Goal: Task Accomplishment & Management: Manage account settings

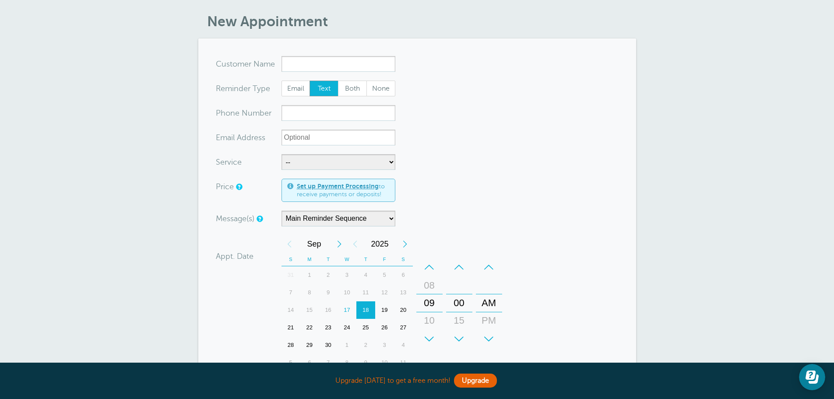
scroll to position [44, 0]
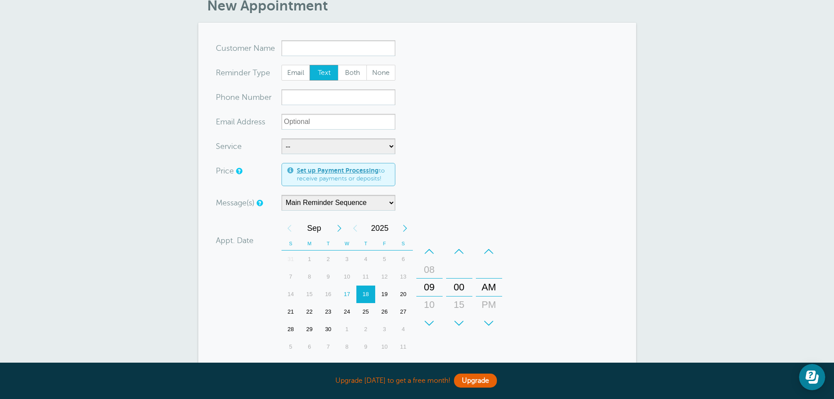
click at [348, 296] on div "17" at bounding box center [347, 294] width 19 height 18
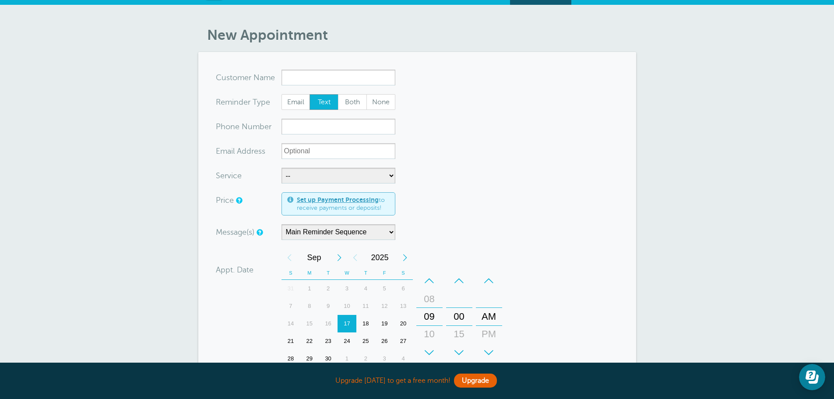
scroll to position [0, 0]
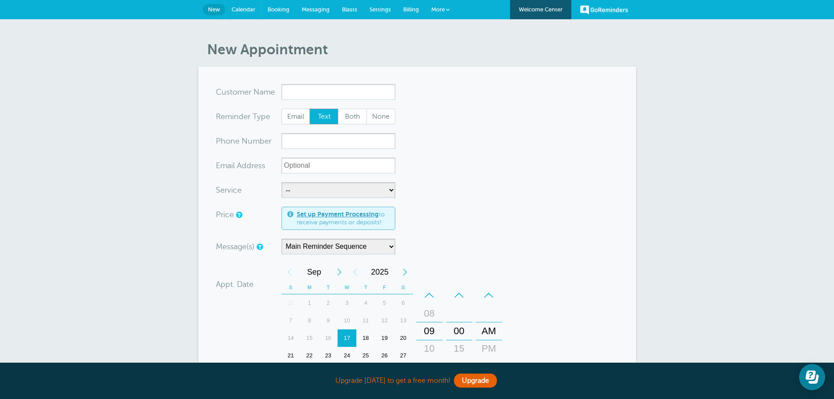
drag, startPoint x: 240, startPoint y: 5, endPoint x: 462, endPoint y: 39, distance: 225.0
click at [240, 5] on link "Calendar" at bounding box center [244, 9] width 36 height 19
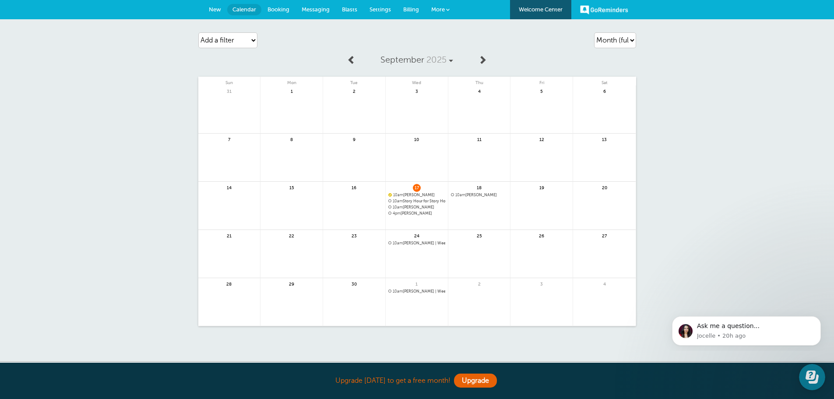
click at [405, 207] on span "10am [PERSON_NAME]" at bounding box center [416, 207] width 57 height 5
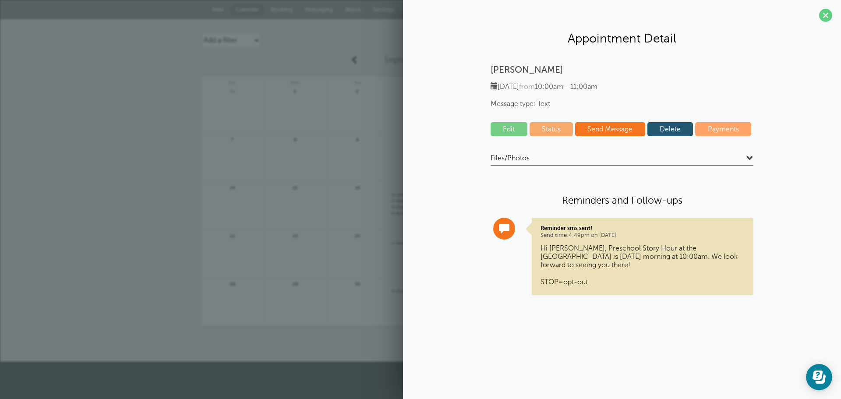
click at [670, 131] on link "Delete" at bounding box center [670, 129] width 46 height 14
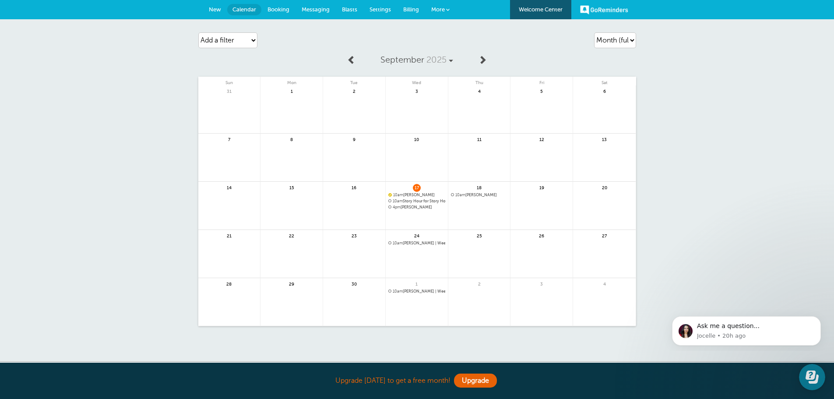
click at [217, 10] on span "New" at bounding box center [215, 9] width 12 height 7
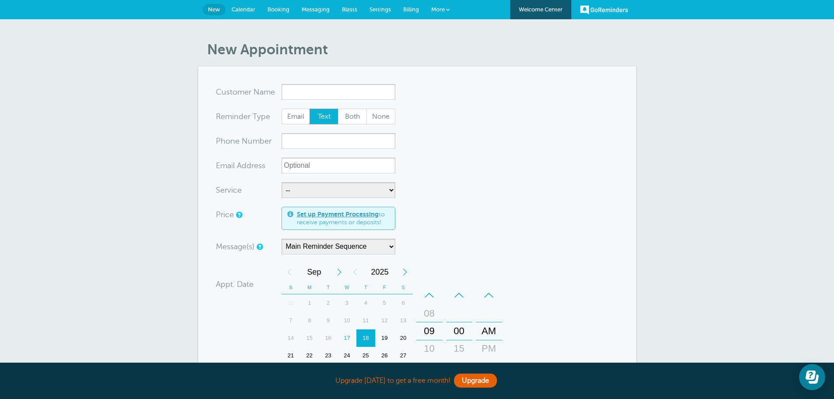
click at [311, 86] on input "x-no-autofill" at bounding box center [339, 92] width 114 height 16
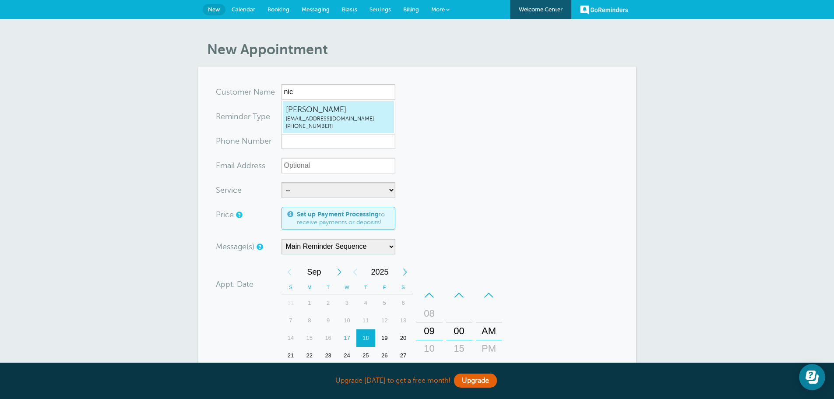
click at [309, 106] on span "[PERSON_NAME]" at bounding box center [338, 109] width 105 height 11
type input "Nicolenking@akron.lib.in.us5748352738"
type input "[PERSON_NAME]"
type input "[PHONE_NUMBER]"
type input "[EMAIL_ADDRESS][DOMAIN_NAME]"
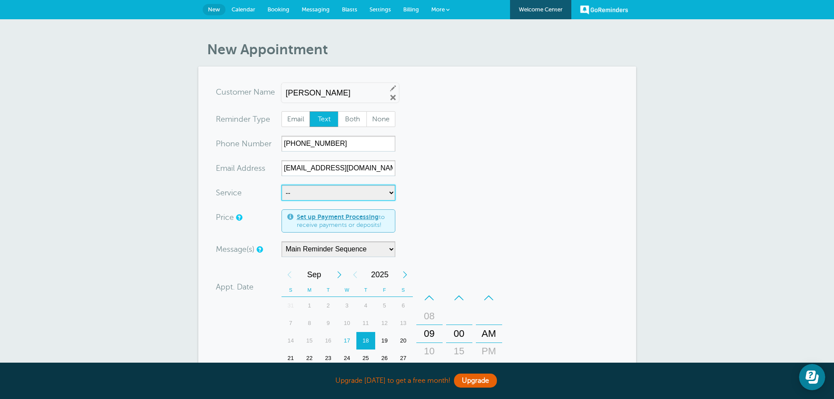
click at [330, 190] on select "-- Story Hour" at bounding box center [339, 193] width 114 height 16
select select "28237"
click at [282, 185] on select "-- Story Hour" at bounding box center [339, 193] width 114 height 16
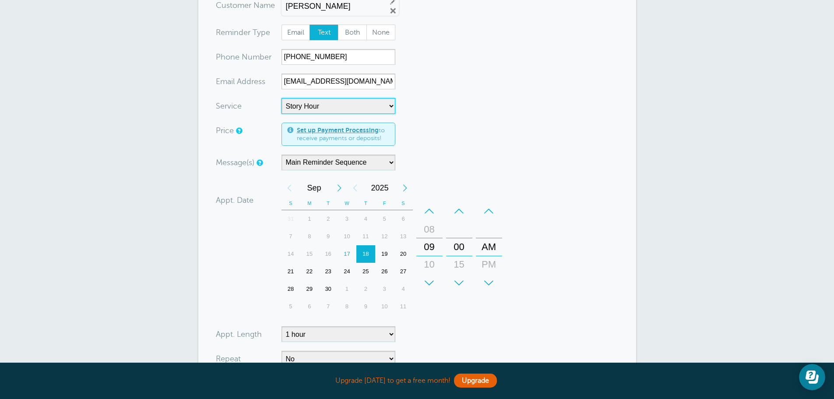
scroll to position [88, 0]
click at [313, 108] on select "-- Story Hour" at bounding box center [339, 105] width 114 height 16
select select
click at [282, 97] on select "-- Story Hour" at bounding box center [339, 105] width 114 height 16
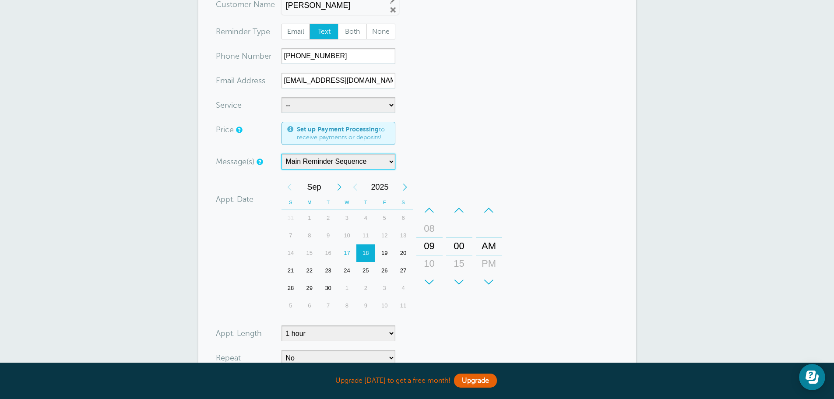
click at [299, 165] on select "Lego Club Main Reminder Sequence Story Hour" at bounding box center [339, 162] width 114 height 16
select select "161875"
click at [282, 154] on select "Lego Club Main Reminder Sequence Story Hour" at bounding box center [339, 162] width 114 height 16
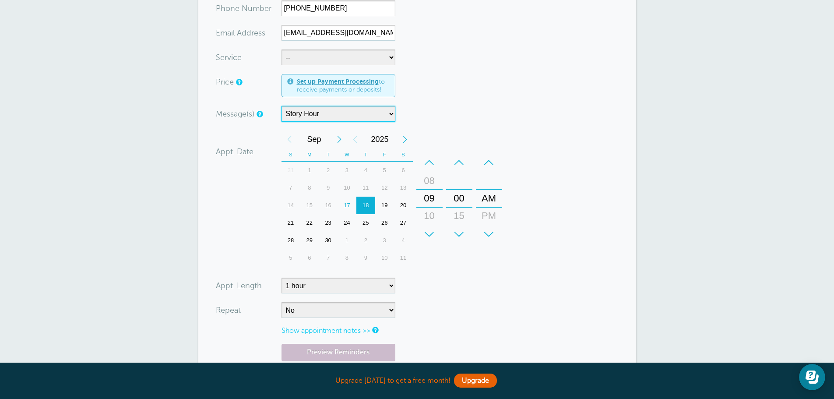
scroll to position [121, 0]
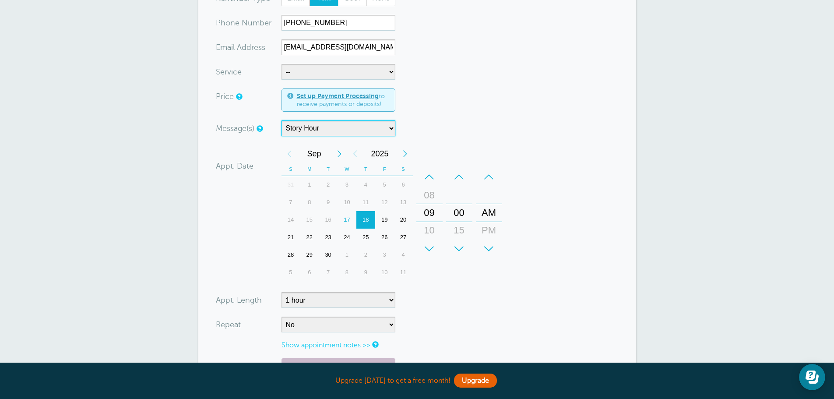
click at [349, 218] on div "17" at bounding box center [347, 220] width 19 height 18
click at [431, 245] on div "+" at bounding box center [429, 249] width 26 height 18
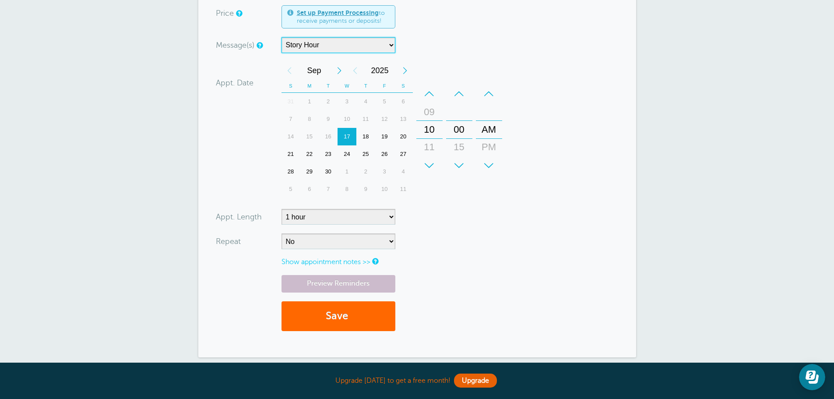
scroll to position [252, 0]
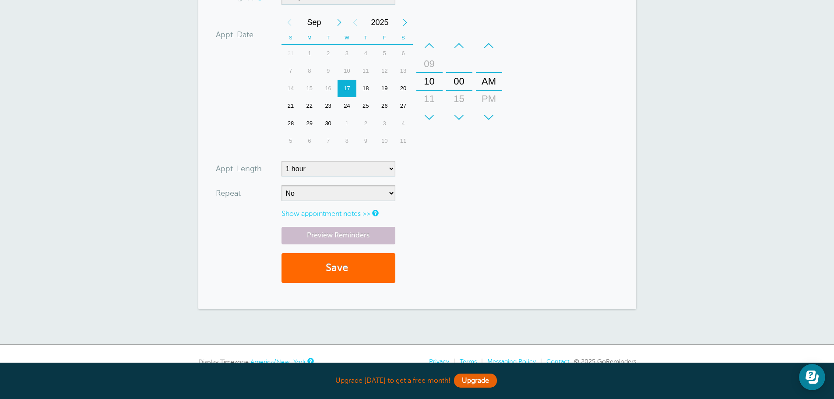
click at [328, 214] on link "Show appointment notes >>" at bounding box center [326, 214] width 89 height 8
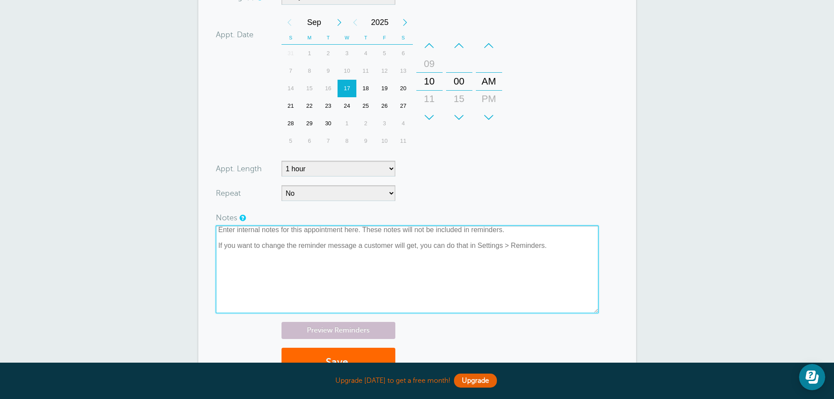
click at [500, 246] on textarea at bounding box center [407, 270] width 383 height 88
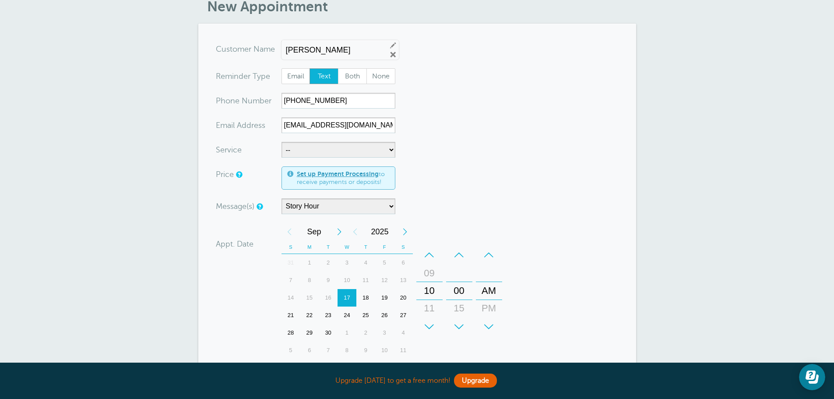
scroll to position [0, 0]
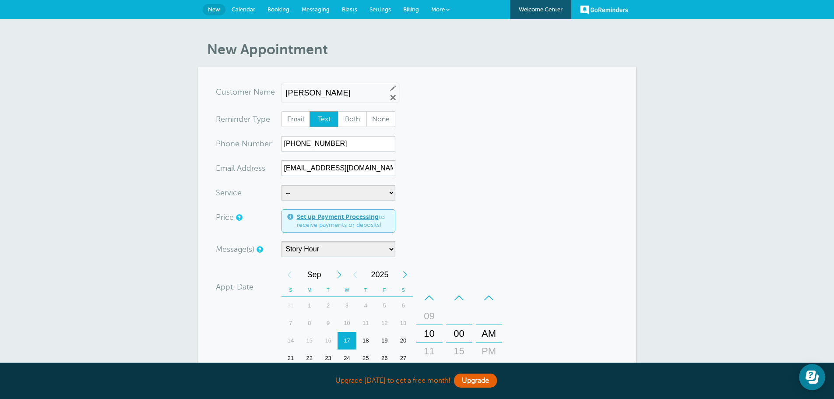
type textarea "Please make sure that your child brings a jacket. We will be outside for part o…"
click at [326, 98] on div "Nicole Edit Remove" at bounding box center [340, 92] width 117 height 19
click at [368, 91] on input "Nicole" at bounding box center [333, 92] width 94 height 9
click at [391, 87] on link "Edit" at bounding box center [393, 88] width 8 height 8
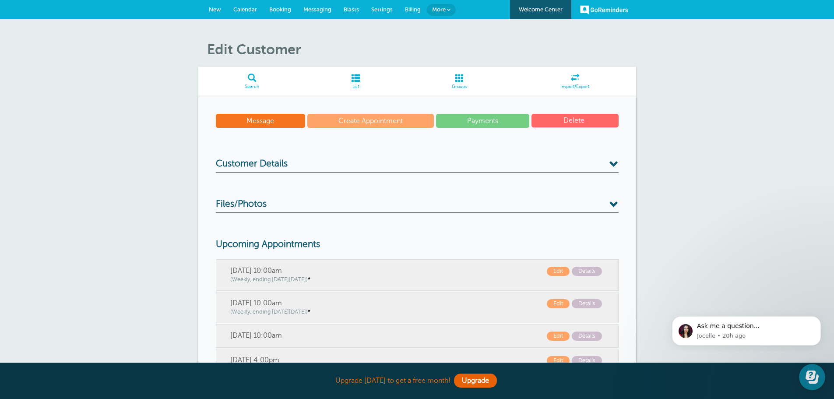
click at [211, 9] on span "New" at bounding box center [215, 9] width 12 height 7
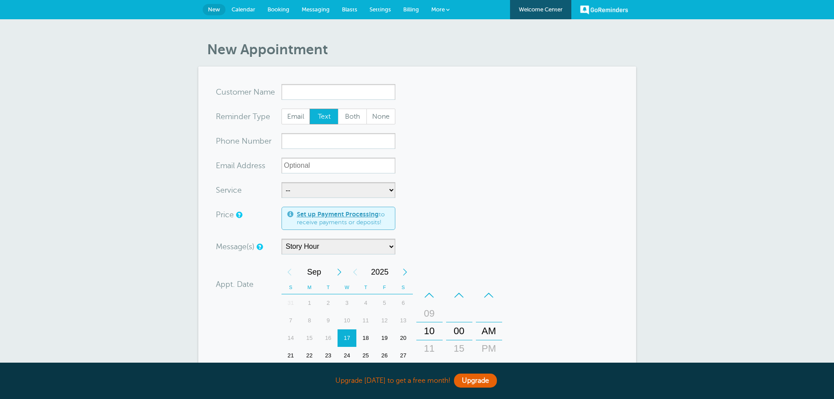
select select "161875"
type input "s"
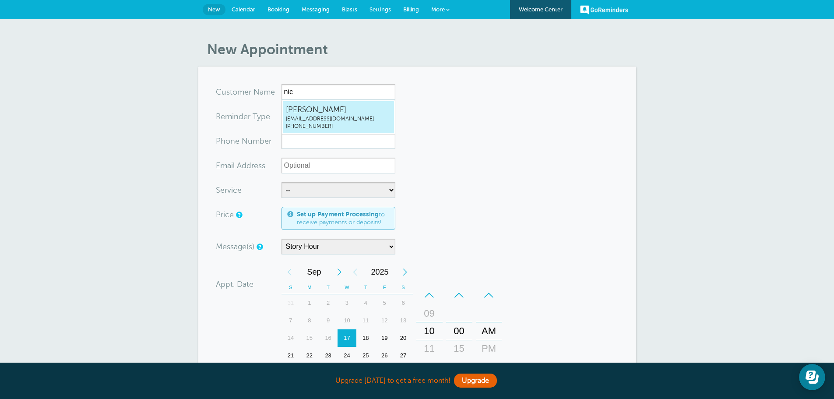
click at [337, 111] on span "Nicole" at bounding box center [338, 109] width 105 height 11
type input "Nicolenking@akron.lib.in.us5748352738"
type input "Nicole"
type input "(574) 835-2738"
type input "nking@akron.lib.in.us"
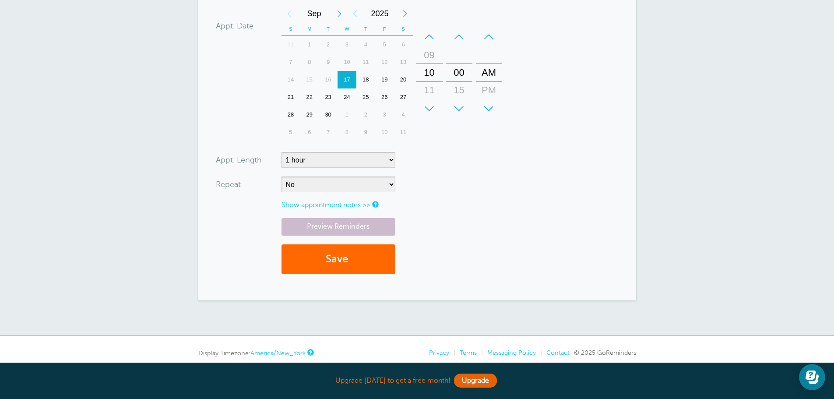
scroll to position [263, 0]
click at [317, 204] on link "Show appointment notes >>" at bounding box center [326, 203] width 89 height 8
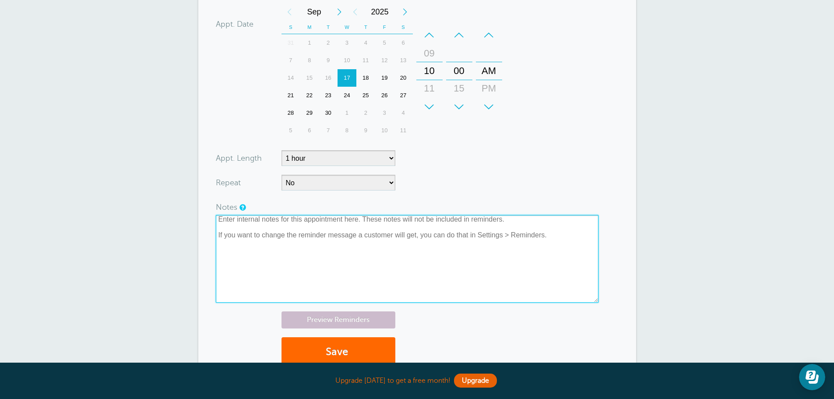
click at [289, 226] on textarea at bounding box center [407, 259] width 383 height 88
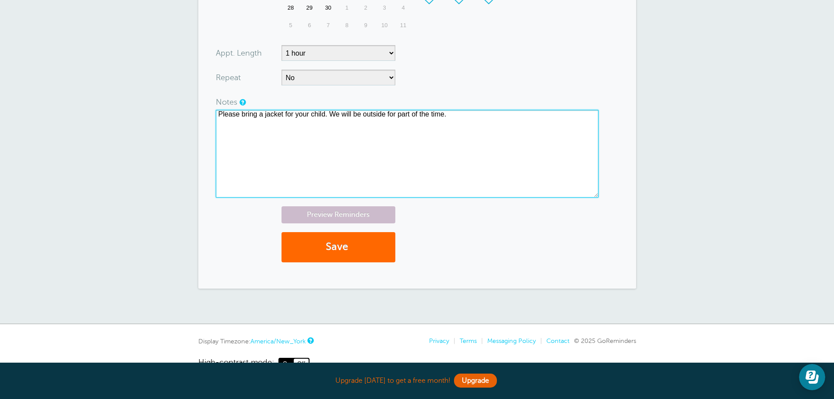
scroll to position [391, 0]
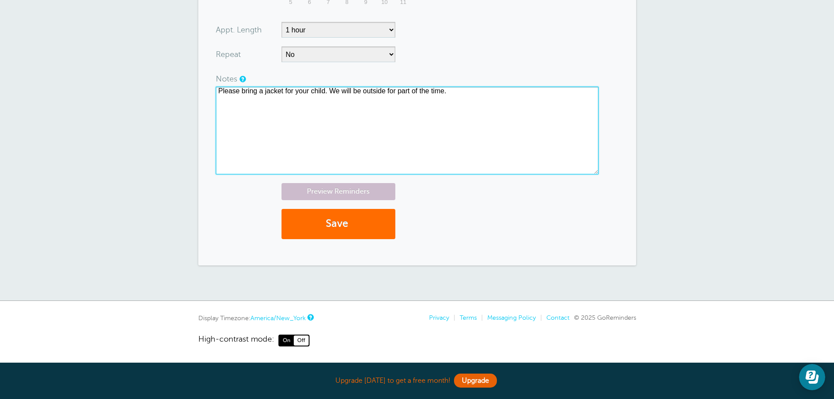
type textarea "Please bring a jacket for your child. We will be outside for part of the time."
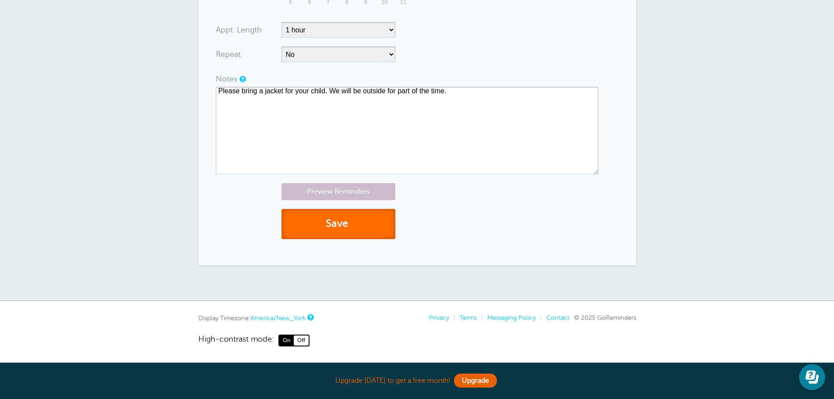
click at [331, 226] on button "Save" at bounding box center [339, 224] width 114 height 30
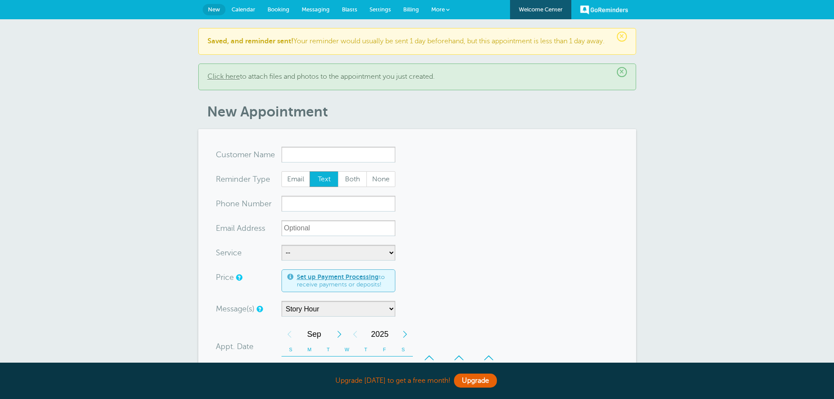
select select "161875"
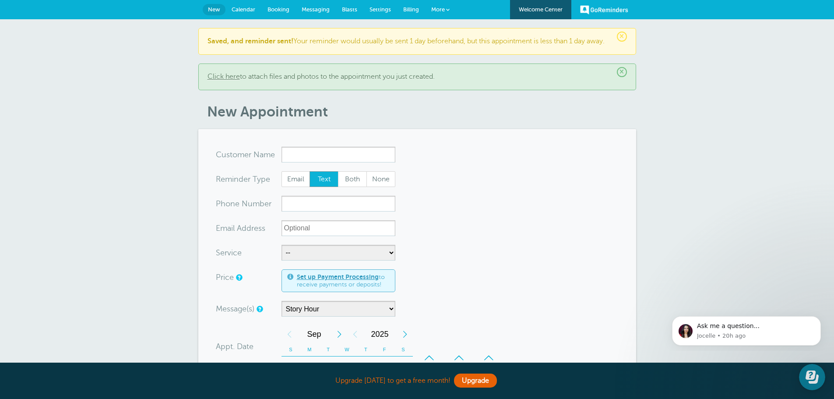
click at [622, 77] on span "×" at bounding box center [622, 72] width 10 height 10
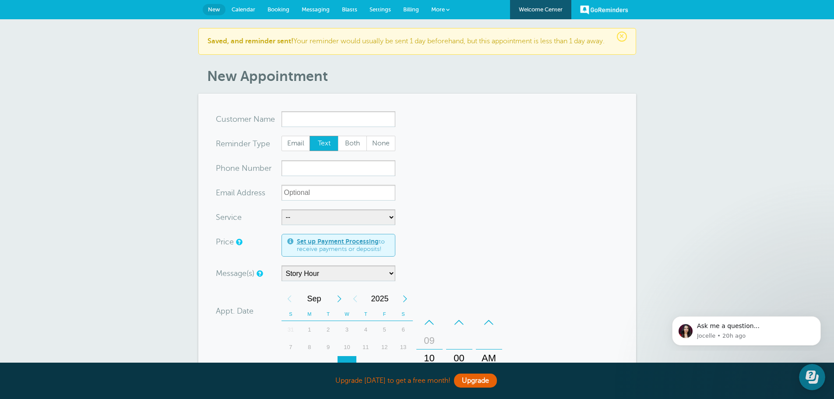
click at [626, 38] on span "×" at bounding box center [622, 37] width 10 height 10
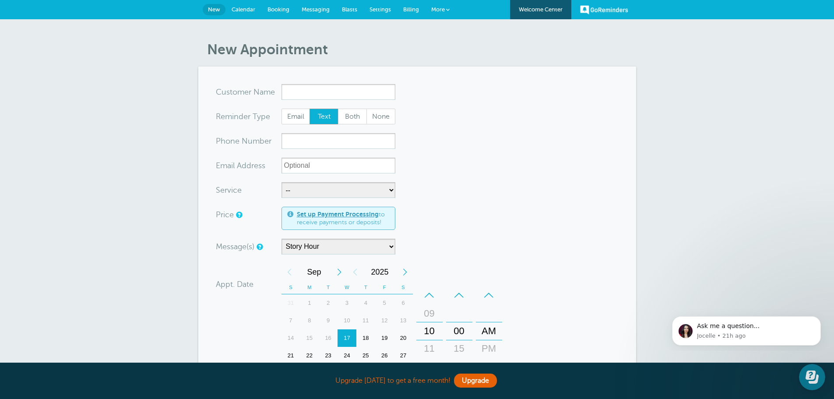
click at [245, 16] on link "Calendar" at bounding box center [244, 9] width 36 height 19
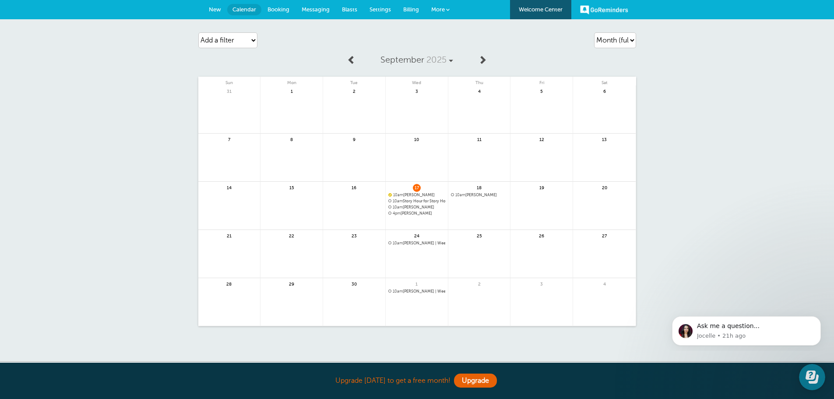
click at [409, 206] on span "10am Nicole" at bounding box center [416, 207] width 57 height 5
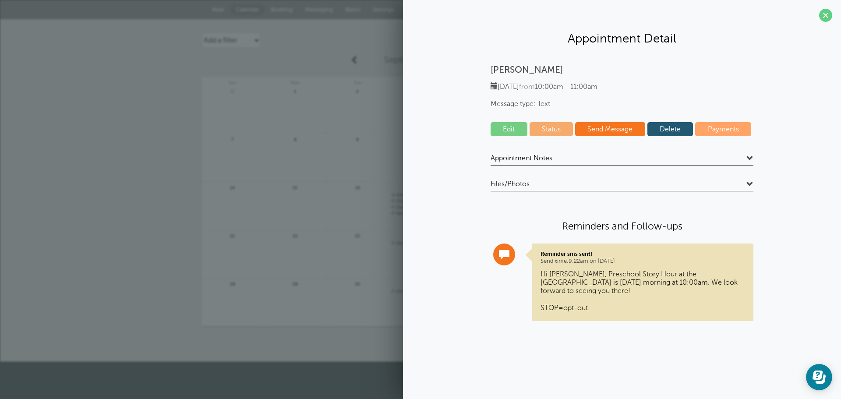
click at [514, 157] on span "Appointment Notes" at bounding box center [521, 158] width 62 height 9
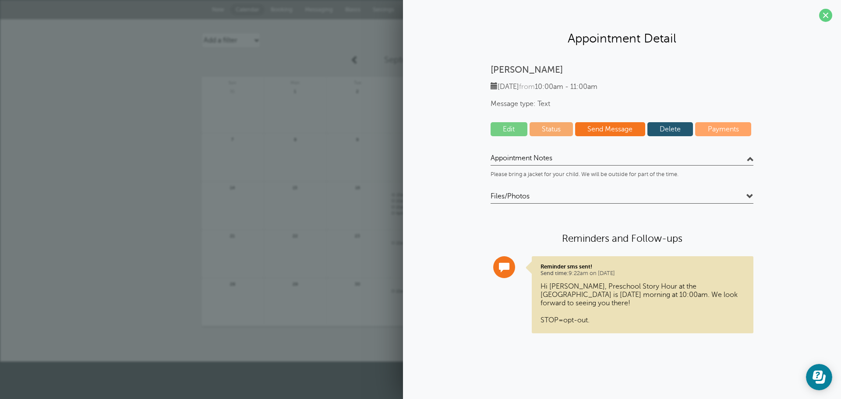
click at [514, 157] on span "Appointment Notes" at bounding box center [521, 158] width 62 height 9
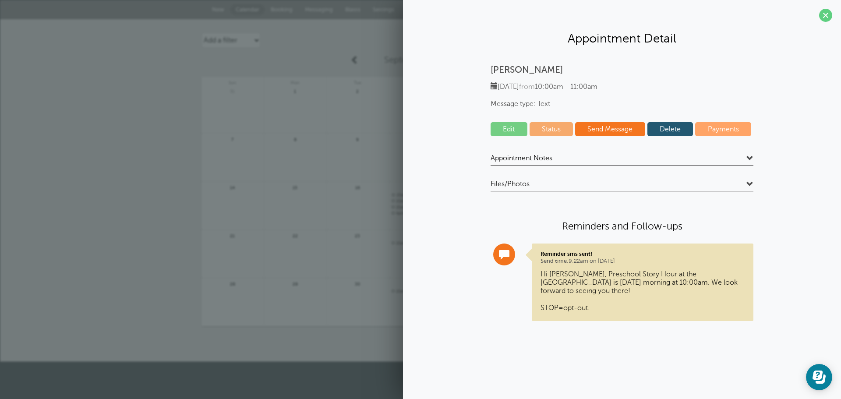
click at [513, 128] on link "Edit" at bounding box center [508, 129] width 37 height 14
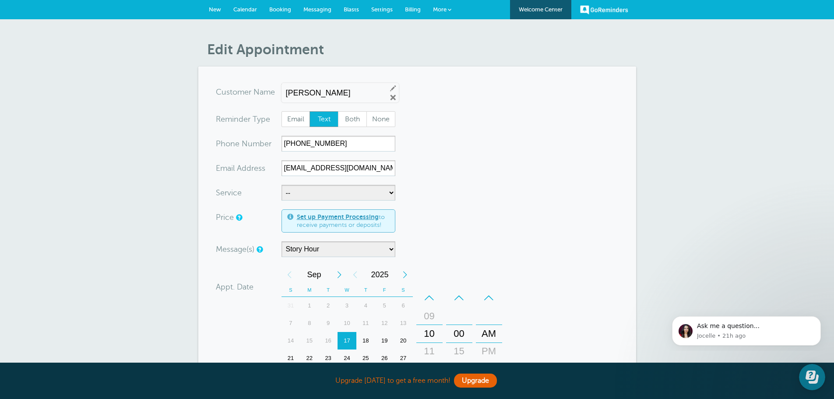
click at [315, 123] on span "Text" at bounding box center [324, 119] width 28 height 15
click at [310, 111] on input "Text" at bounding box center [309, 111] width 0 height 0
click at [379, 118] on span "None" at bounding box center [381, 119] width 28 height 15
click at [367, 111] on input "None" at bounding box center [366, 111] width 0 height 0
radio input "true"
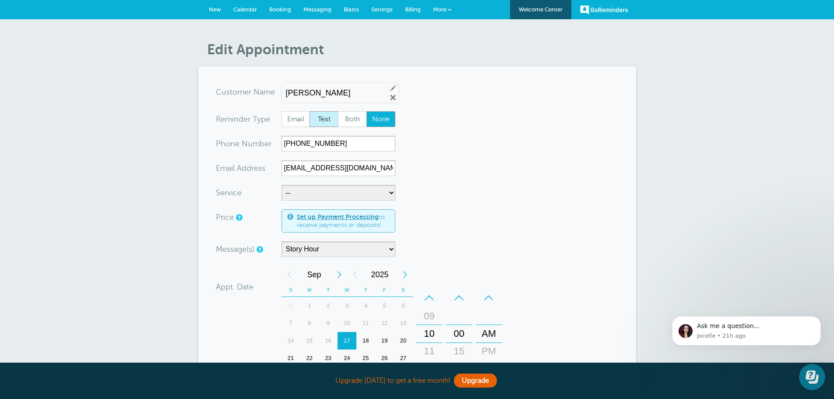
click at [327, 118] on span "Text" at bounding box center [324, 119] width 28 height 15
click at [325, 118] on span "Text" at bounding box center [324, 119] width 28 height 15
click at [310, 111] on input "Text" at bounding box center [309, 111] width 0 height 0
radio input "true"
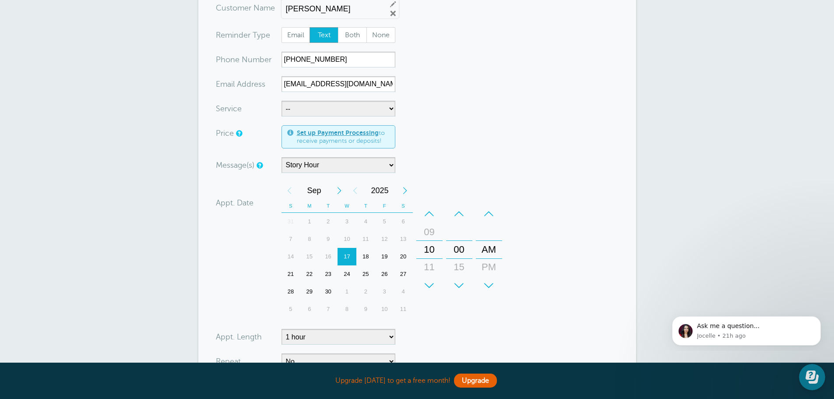
scroll to position [88, 0]
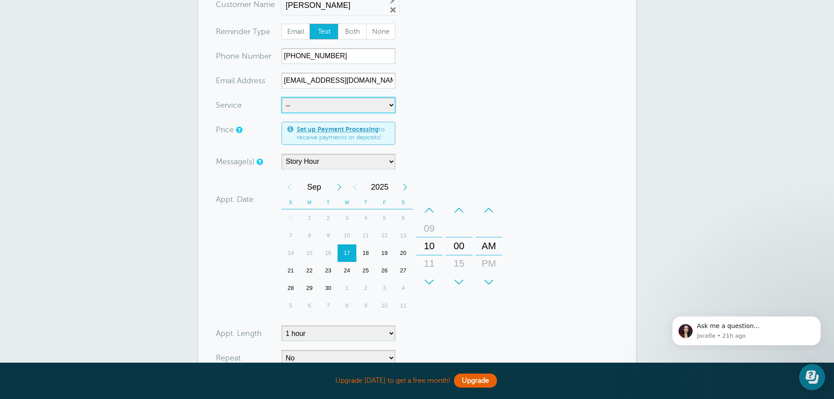
click at [341, 107] on select "-- Story Hour" at bounding box center [339, 105] width 114 height 16
select select "28237"
click at [282, 97] on select "-- Story Hour" at bounding box center [339, 105] width 114 height 16
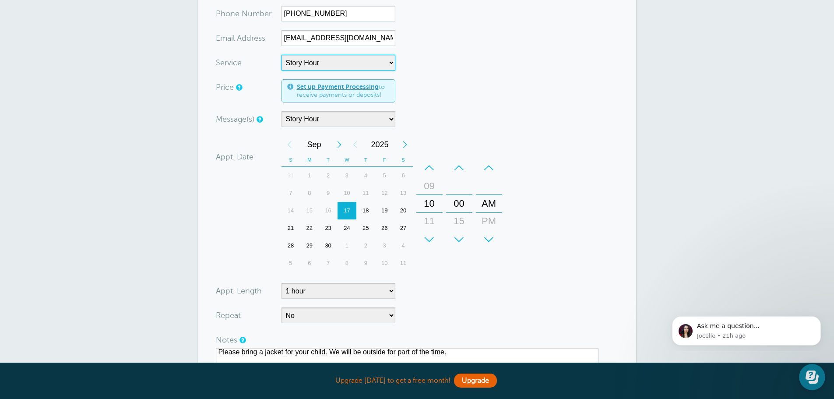
scroll to position [131, 0]
click at [326, 119] on select "Lego Club Main Reminder Sequence Story Hour" at bounding box center [339, 118] width 114 height 16
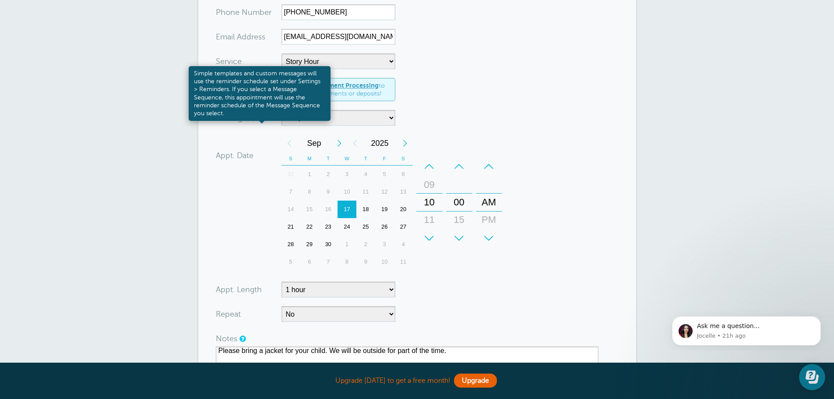
click at [259, 117] on link at bounding box center [259, 118] width 5 height 6
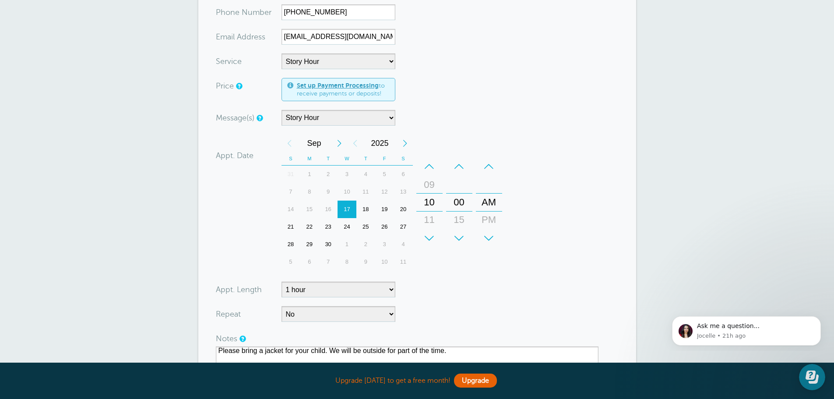
click at [560, 296] on form "You are creating a new customer. To use an existing customer select one from th…" at bounding box center [417, 217] width 403 height 529
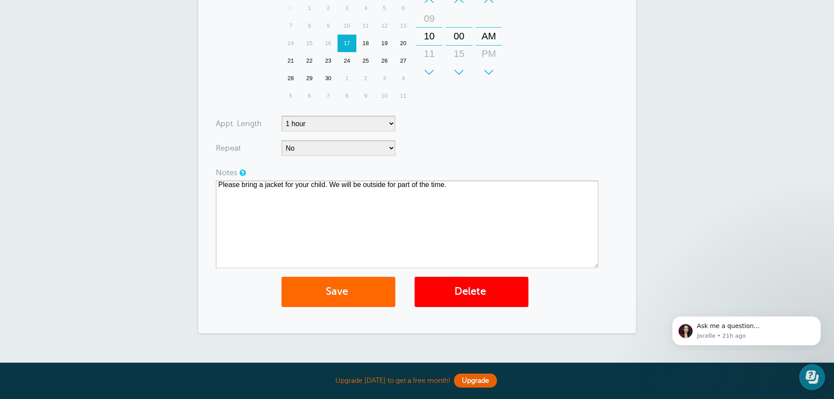
scroll to position [307, 0]
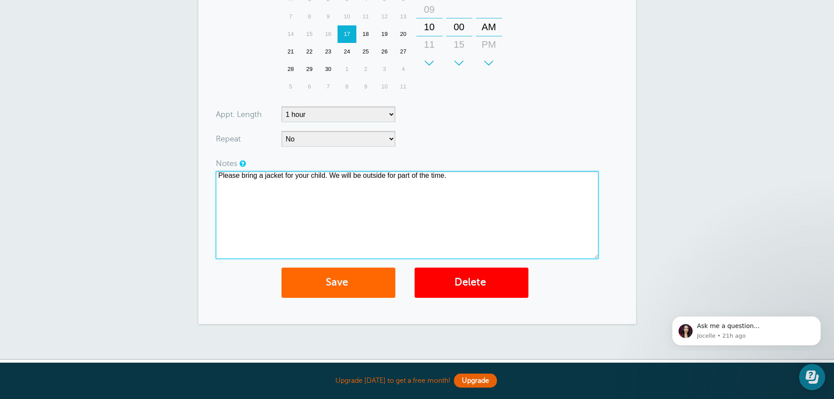
click at [468, 235] on textarea "Please bring a jacket for your child. We will be outside for part of the time." at bounding box center [407, 215] width 383 height 88
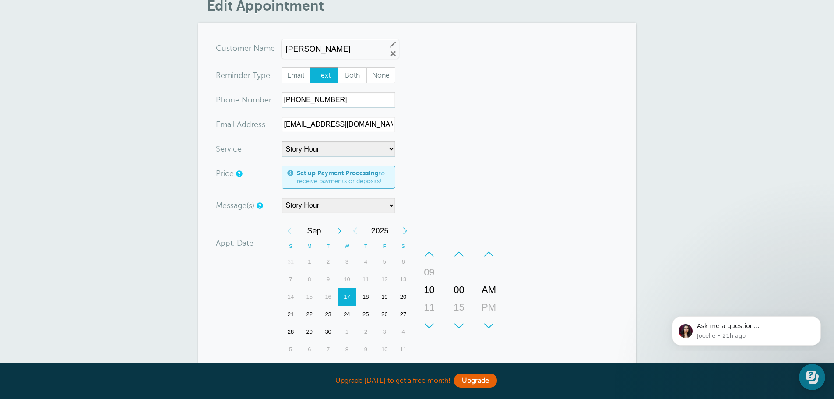
scroll to position [0, 0]
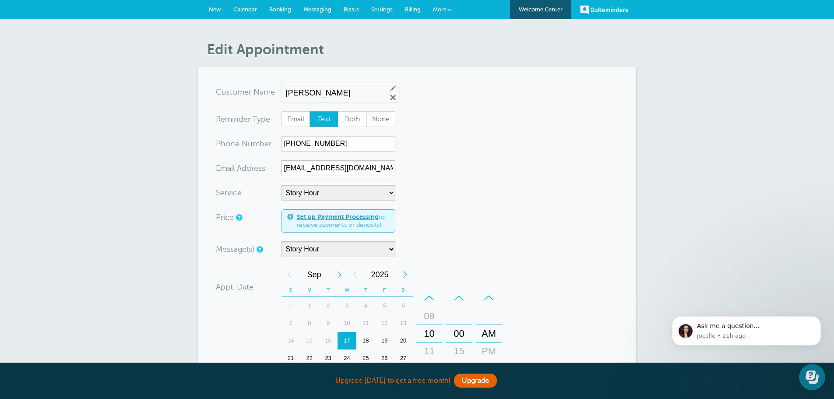
drag, startPoint x: 314, startPoint y: 8, endPoint x: 465, endPoint y: 41, distance: 153.6
click at [314, 8] on span "Messaging" at bounding box center [317, 9] width 28 height 7
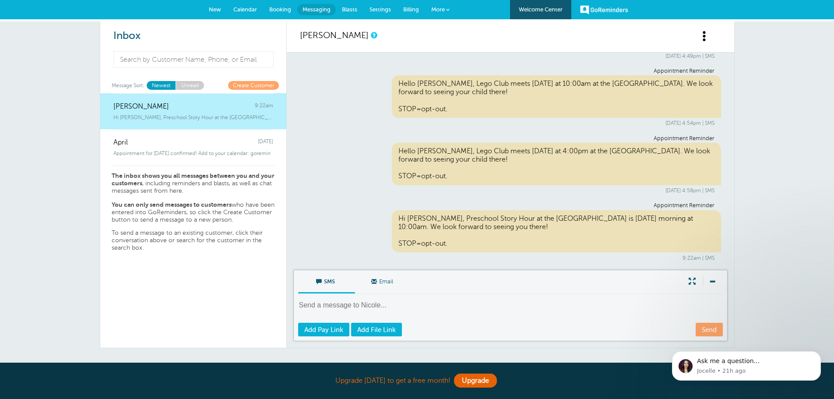
click at [376, 10] on span "Settings" at bounding box center [380, 9] width 21 height 7
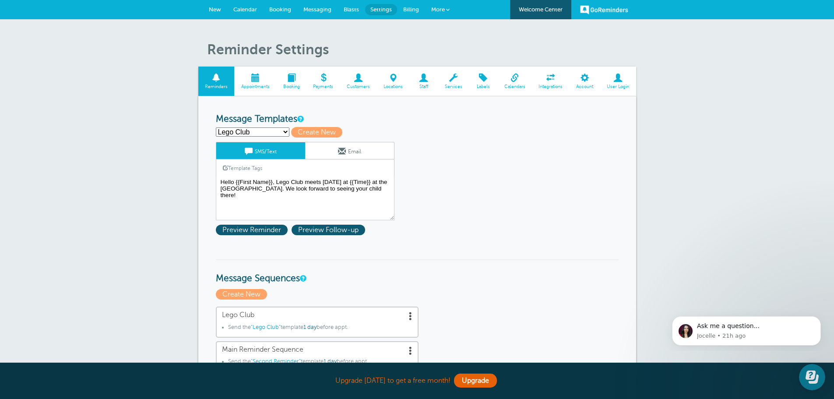
click at [462, 75] on span at bounding box center [453, 78] width 31 height 8
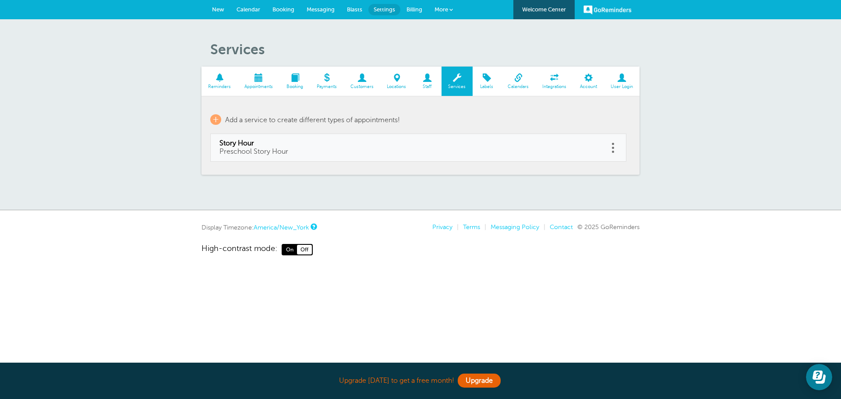
click at [301, 147] on span "Story Hour" at bounding box center [409, 143] width 380 height 8
type input "Story Hour"
type input "Preschool Story Hour"
select select "60"
checkbox input "false"
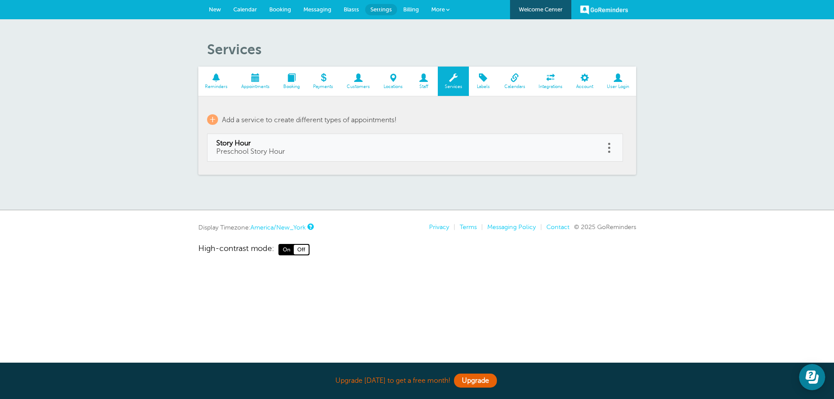
select select "60"
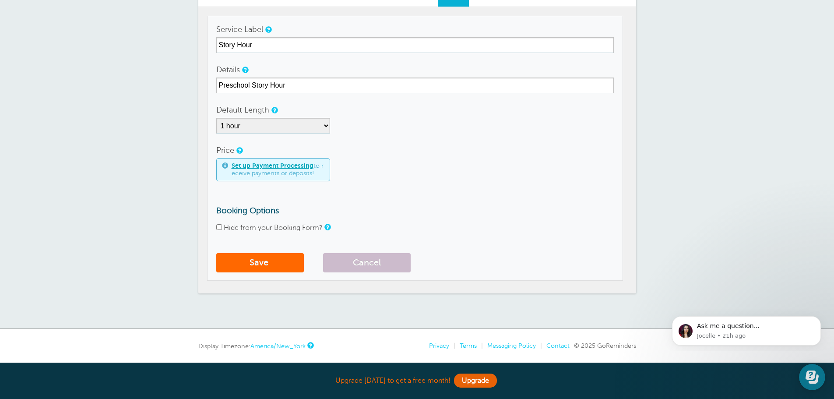
scroll to position [74, 0]
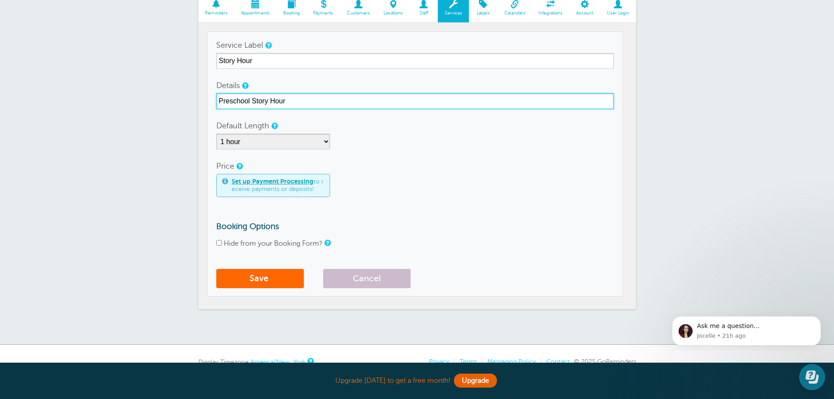
drag, startPoint x: 303, startPoint y: 106, endPoint x: 170, endPoint y: 116, distance: 133.5
click at [170, 116] on div "Services Reminders Appointments Booking Payments Customers Locations Staff Serv…" at bounding box center [417, 145] width 834 height 399
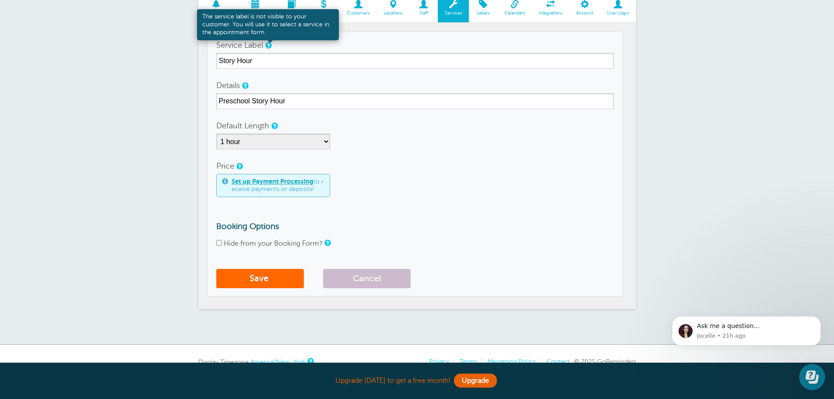
click at [267, 46] on link at bounding box center [267, 45] width 5 height 6
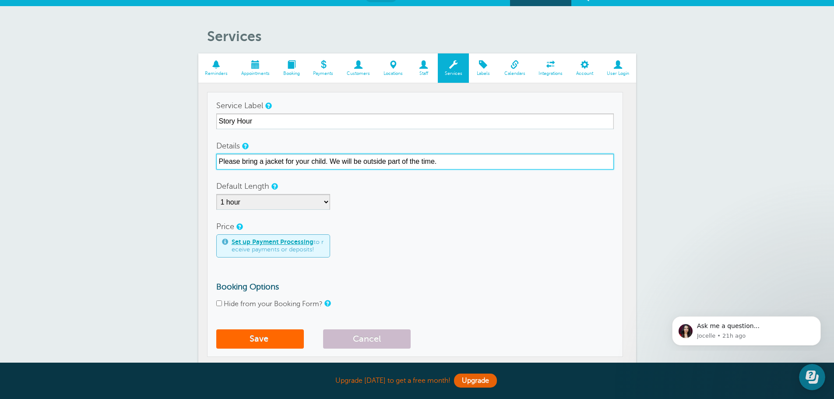
scroll to position [0, 0]
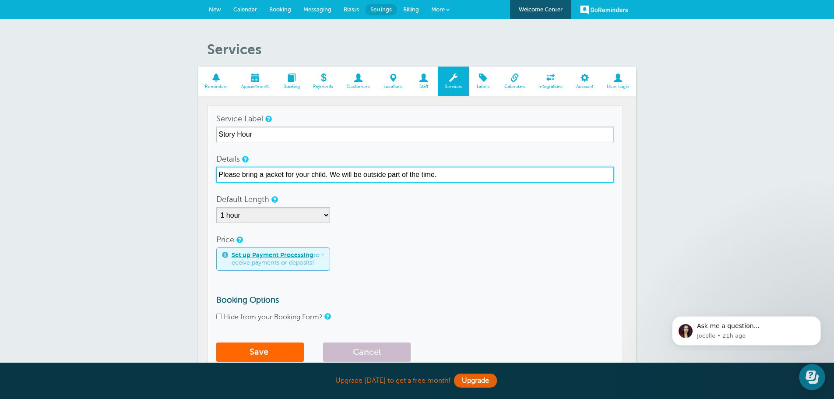
type input "Please bring a jacket for your child. We will be outside part of the time."
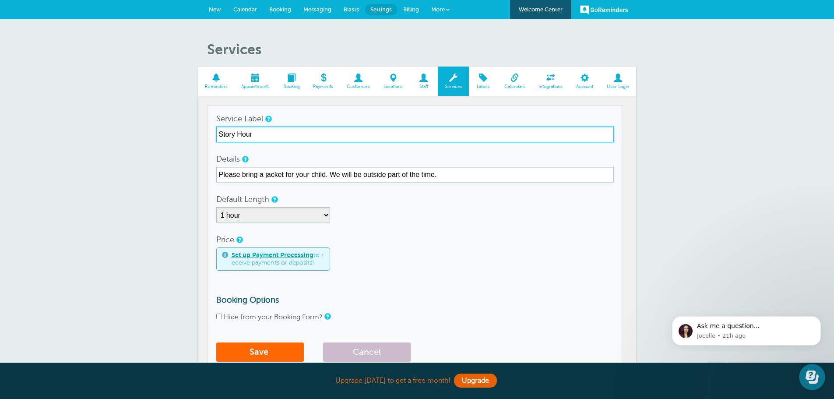
drag, startPoint x: 276, startPoint y: 137, endPoint x: 177, endPoint y: 145, distance: 98.9
click at [177, 145] on div "Services Reminders Appointments Booking Payments Customers Locations Staff Serv…" at bounding box center [417, 218] width 834 height 399
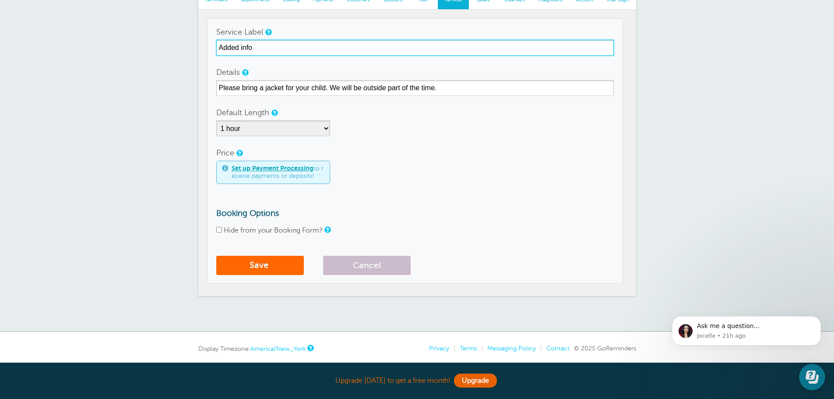
scroll to position [88, 0]
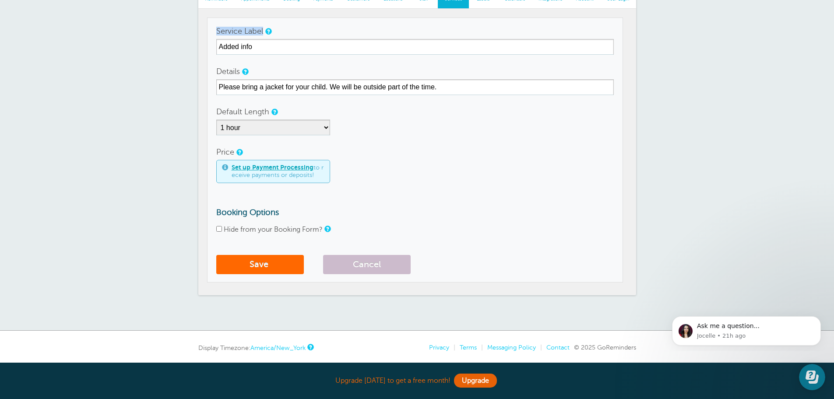
click at [203, 48] on section "Reminders Appointments Booking Payments Customers Locations Staff Services Labe…" at bounding box center [417, 137] width 438 height 316
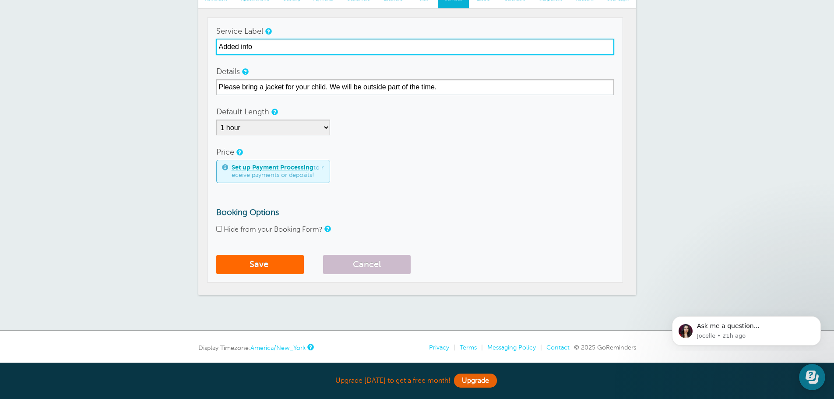
click at [247, 49] on input "Added info" at bounding box center [415, 47] width 398 height 16
drag, startPoint x: 243, startPoint y: 49, endPoint x: 206, endPoint y: 49, distance: 37.2
click at [206, 49] on section "Reminders Appointments Booking Payments Customers Locations Staff Services Labe…" at bounding box center [417, 137] width 438 height 316
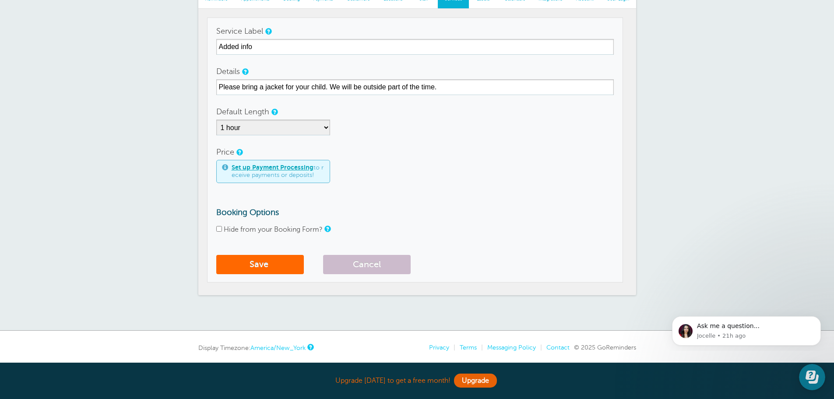
click at [215, 53] on td "Service Label Added info Details Please bring a jacket for your child. We will …" at bounding box center [415, 150] width 416 height 265
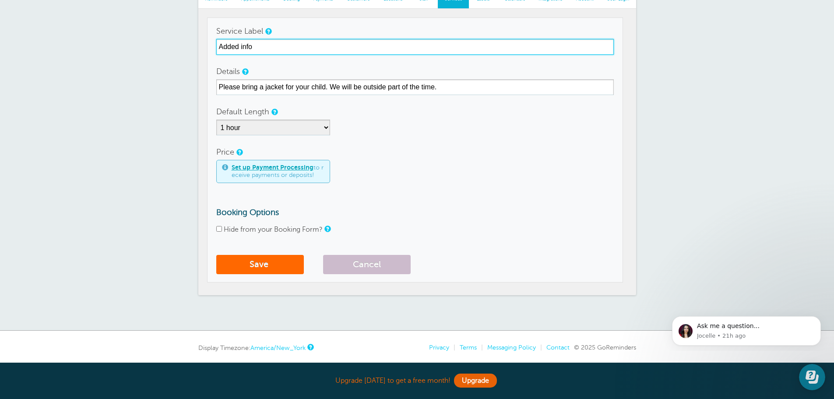
click at [222, 48] on input "Added info" at bounding box center [415, 47] width 398 height 16
type input "Story Hour added info"
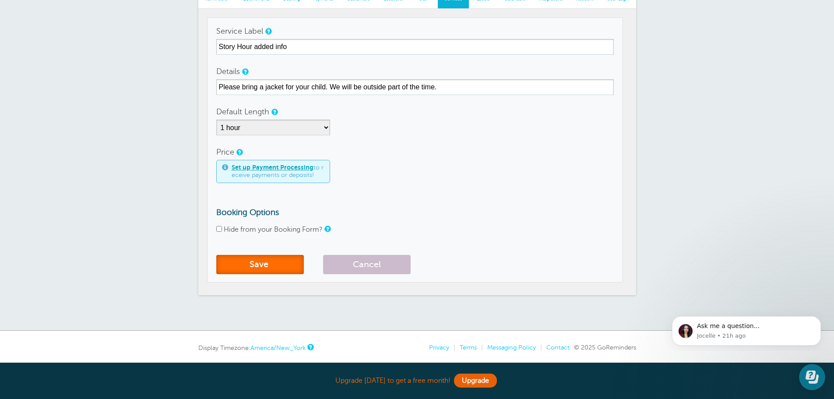
click at [283, 265] on button "Save" at bounding box center [260, 264] width 88 height 19
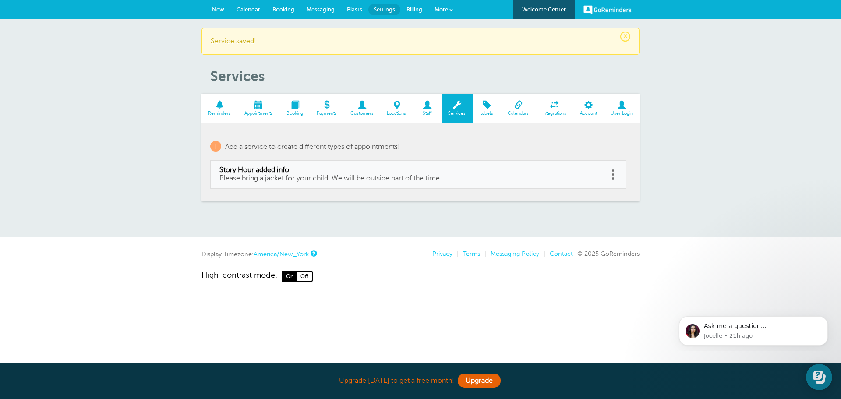
click at [257, 108] on span at bounding box center [259, 105] width 42 height 8
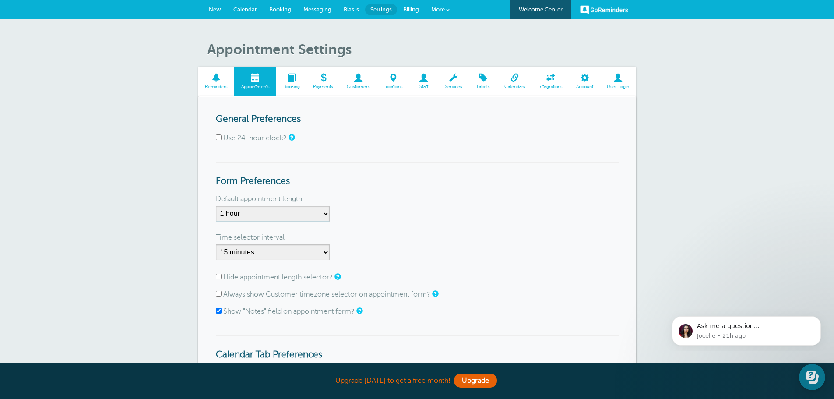
click at [218, 76] on span at bounding box center [216, 78] width 36 height 8
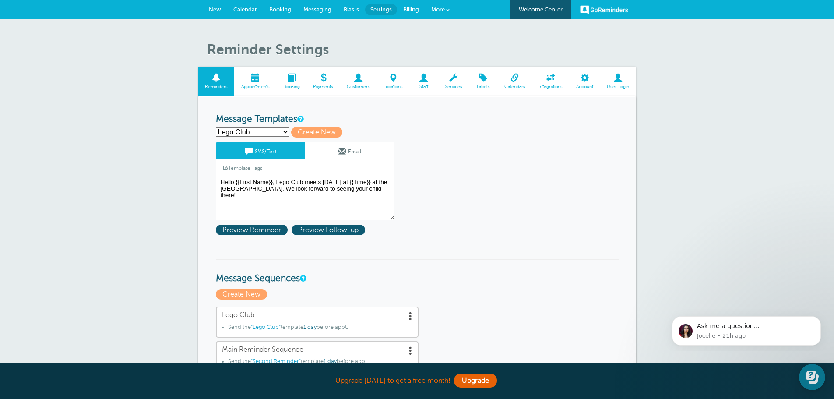
click at [326, 77] on span at bounding box center [324, 78] width 34 height 8
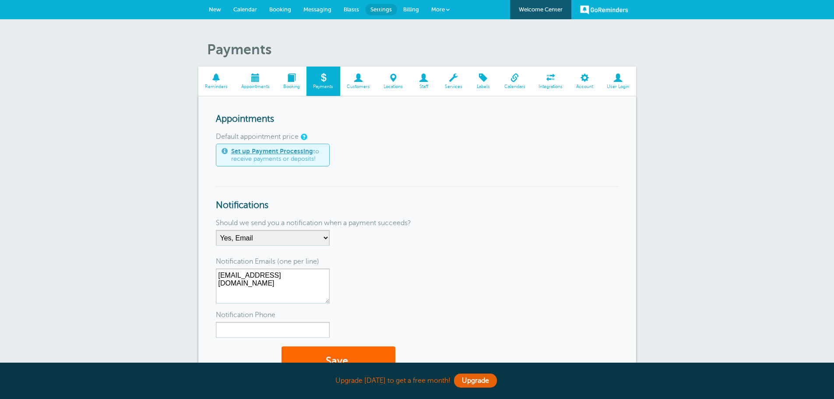
click at [280, 78] on span at bounding box center [291, 78] width 30 height 8
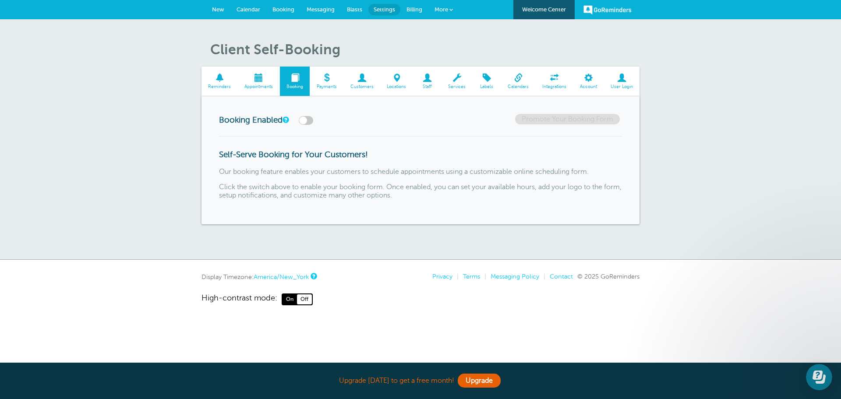
click at [372, 78] on span at bounding box center [361, 78] width 37 height 8
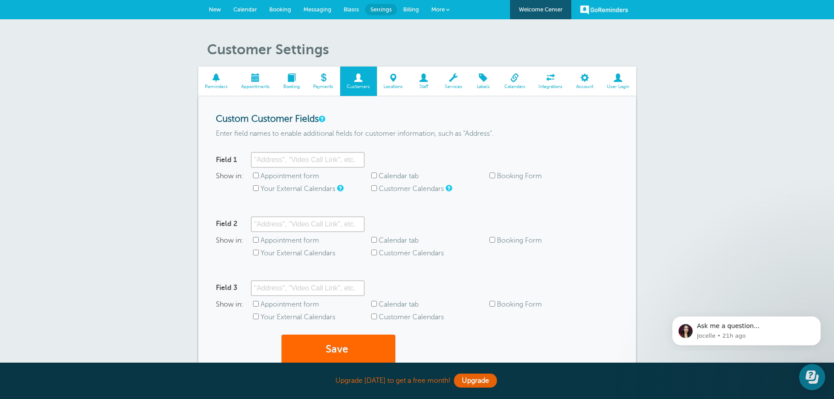
click at [396, 77] on span at bounding box center [393, 78] width 33 height 8
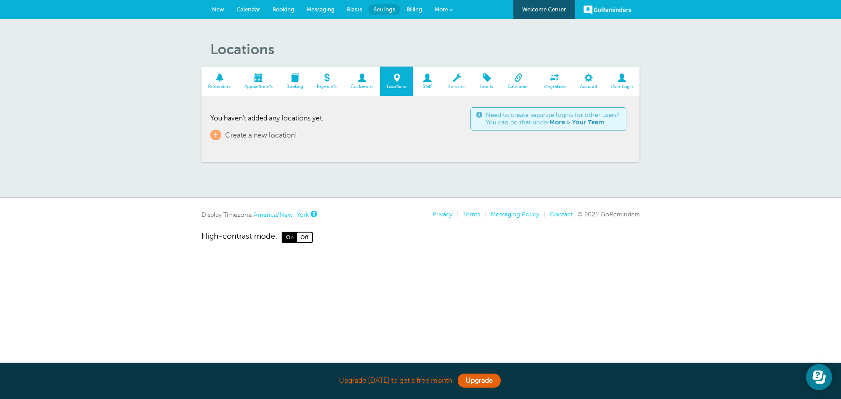
click at [212, 9] on span "New" at bounding box center [218, 9] width 12 height 7
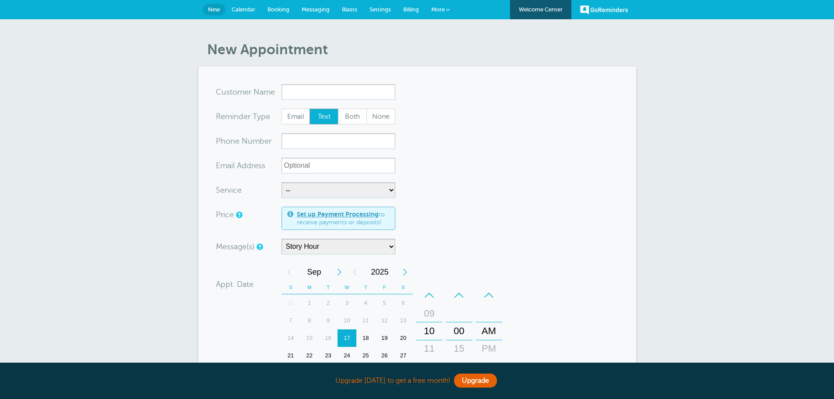
select select "161875"
click at [297, 94] on input "x-no-autofill" at bounding box center [339, 92] width 114 height 16
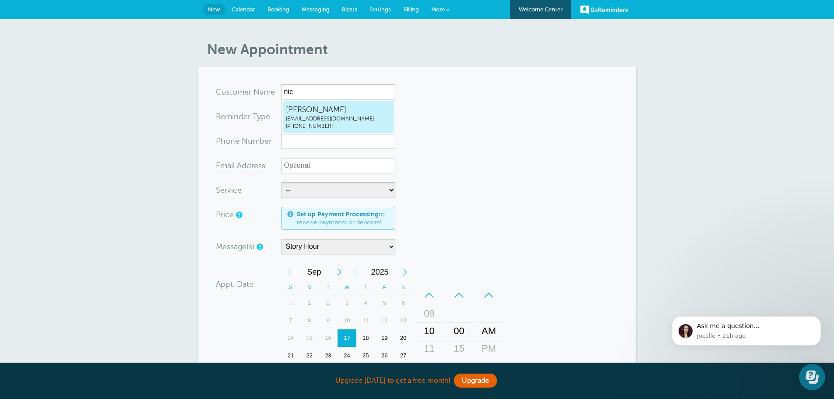
click at [307, 110] on span "[PERSON_NAME]" at bounding box center [338, 109] width 105 height 11
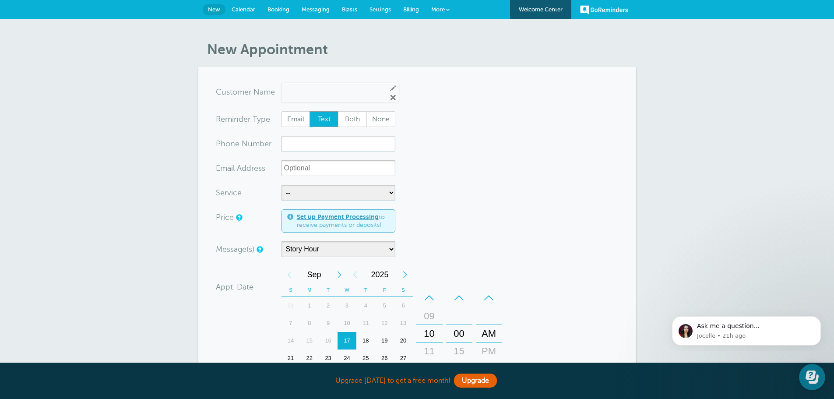
type input "Nicolenking@akron.lib.in.us5748352738"
type input "[PERSON_NAME]"
type input "(574) 835-2738"
type input "nking@akron.lib.in.us"
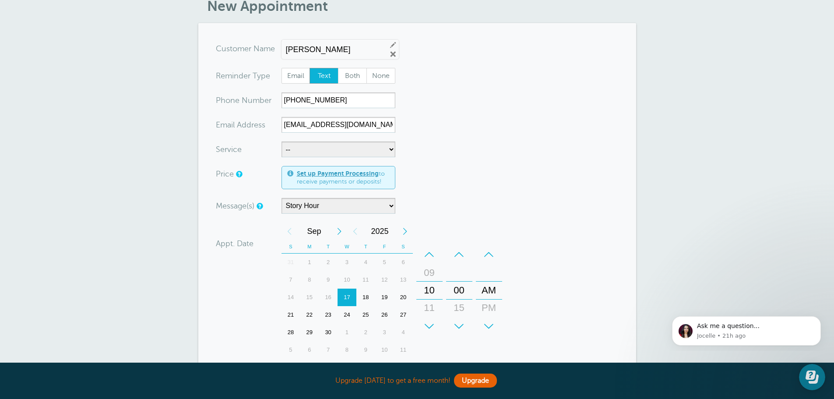
scroll to position [44, 0]
click at [317, 151] on select "-- Story Hour added info" at bounding box center [339, 149] width 114 height 16
click at [314, 151] on select "-- Story Hour added info" at bounding box center [339, 149] width 114 height 16
select select "28237"
click at [282, 141] on select "-- Story Hour added info" at bounding box center [339, 149] width 114 height 16
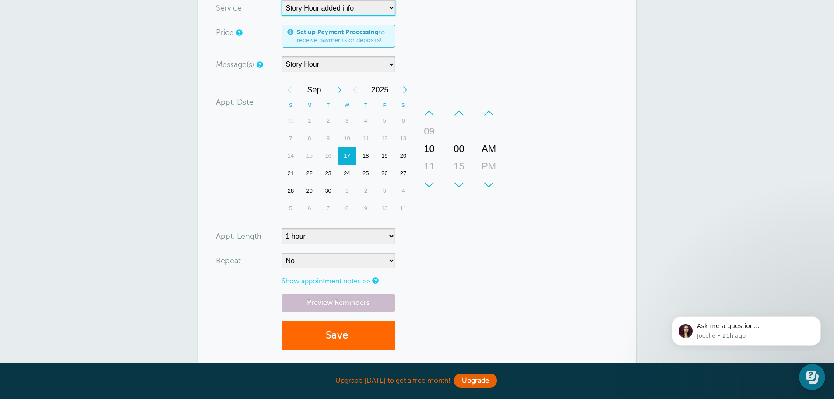
scroll to position [219, 0]
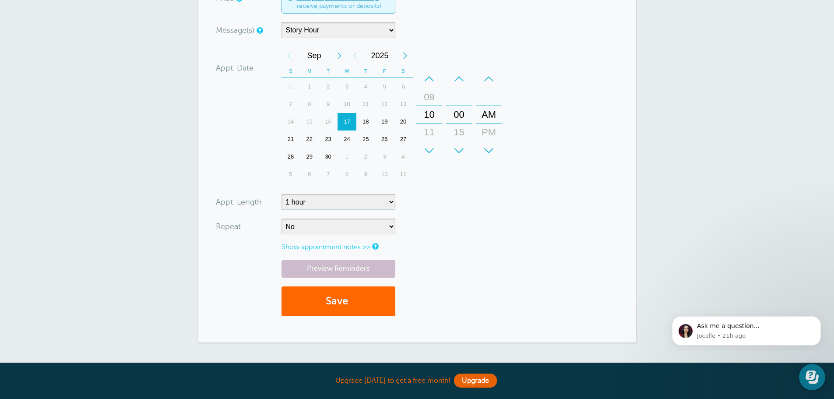
click at [334, 245] on link "Show appointment notes >>" at bounding box center [326, 247] width 89 height 8
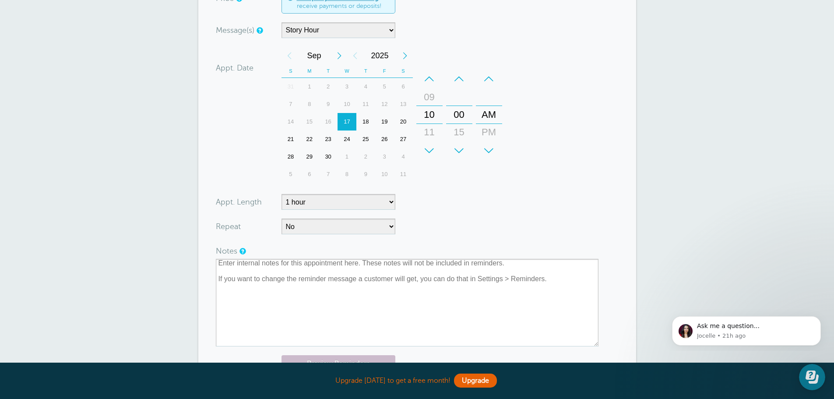
click at [430, 208] on form "You are creating a new customer. To use an existing customer select one from th…" at bounding box center [417, 142] width 403 height 555
click at [443, 196] on form "You are creating a new customer. To use an existing customer select one from th…" at bounding box center [417, 142] width 403 height 555
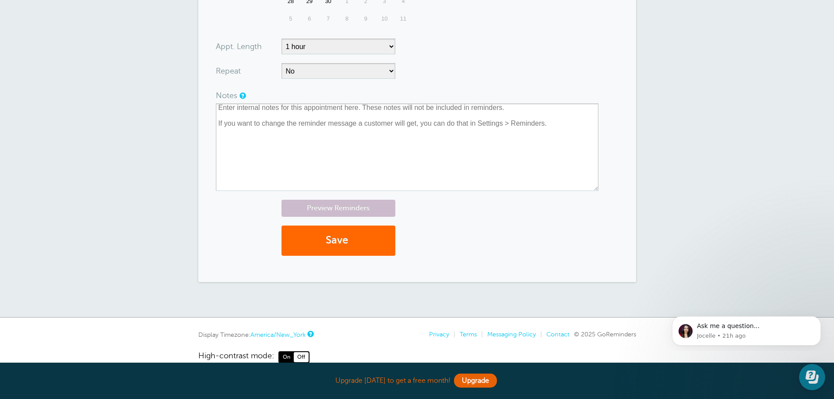
scroll to position [391, 0]
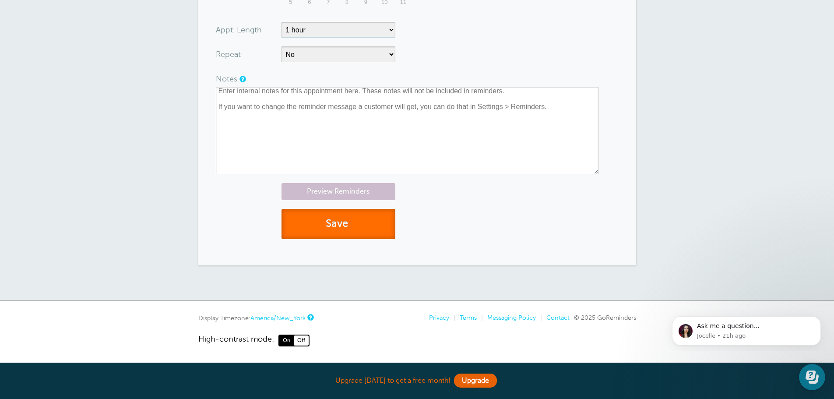
click at [316, 230] on button "Save" at bounding box center [339, 224] width 114 height 30
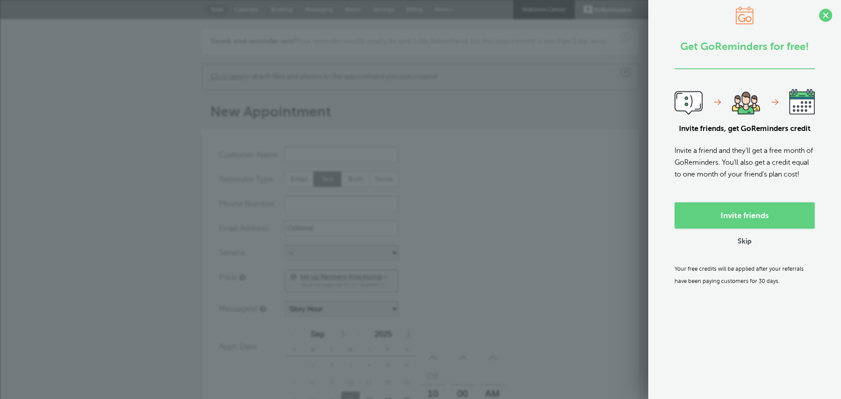
select select "161875"
click at [741, 262] on div "Invite friends Skip Your free credits will be applied after your referrals have…" at bounding box center [744, 244] width 140 height 85
click at [737, 247] on link "Skip" at bounding box center [744, 241] width 14 height 9
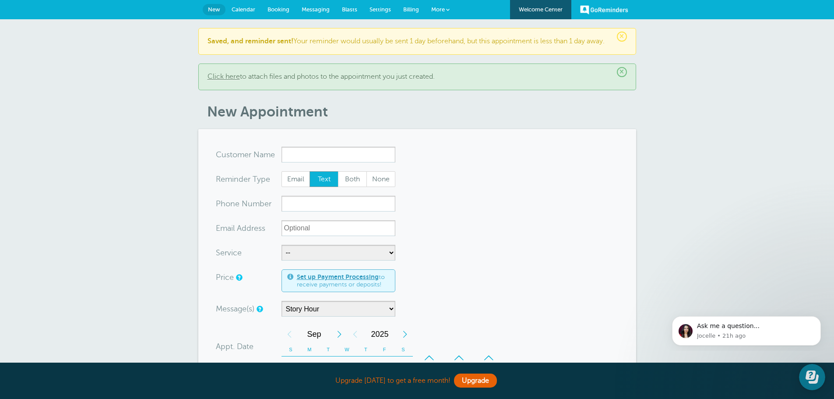
click at [244, 7] on span "Calendar" at bounding box center [244, 9] width 24 height 7
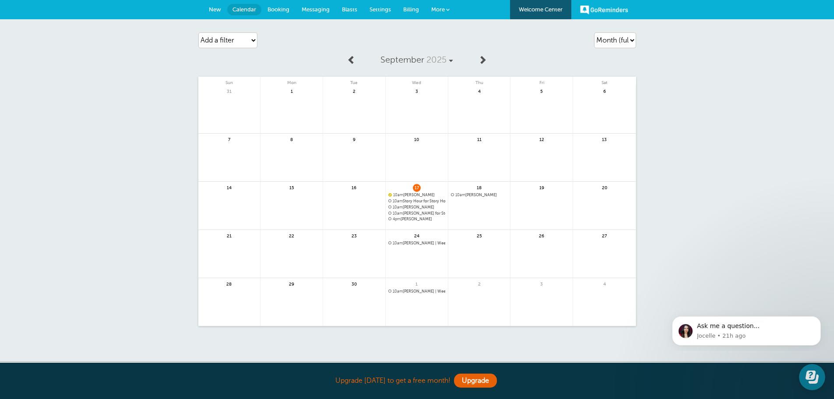
click at [389, 214] on span at bounding box center [389, 212] width 3 height 3
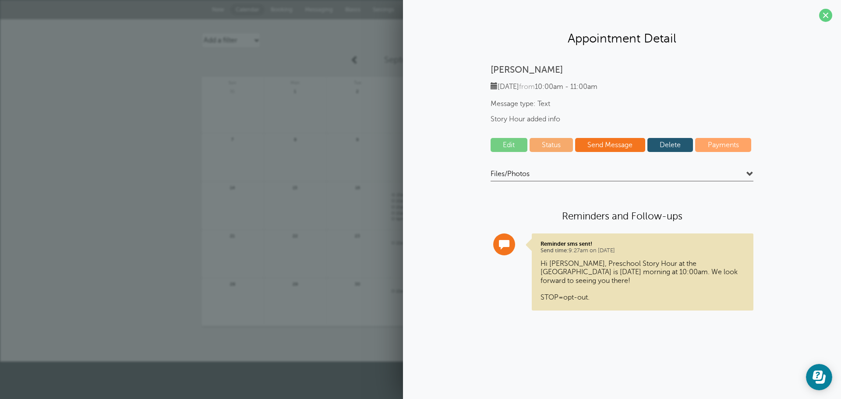
click at [674, 143] on link "Delete" at bounding box center [670, 145] width 46 height 14
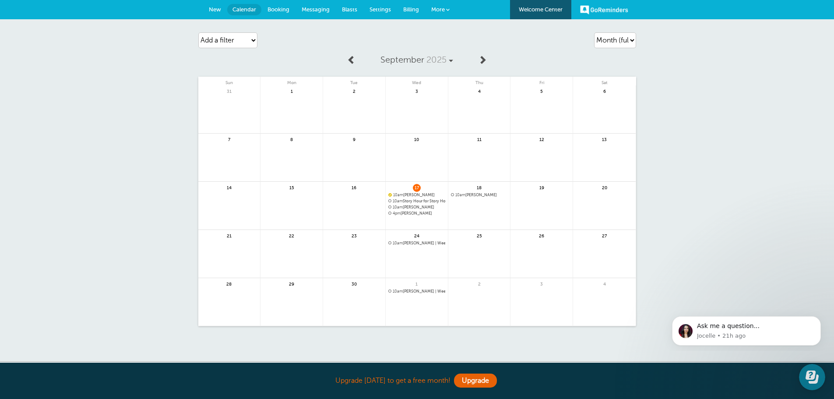
click at [401, 206] on span "10am" at bounding box center [398, 207] width 10 height 4
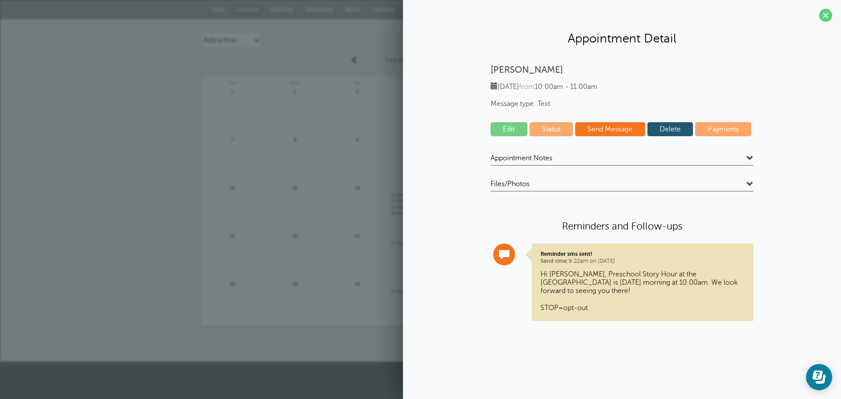
click at [680, 128] on link "Delete" at bounding box center [670, 129] width 46 height 14
